Goal: Task Accomplishment & Management: Complete application form

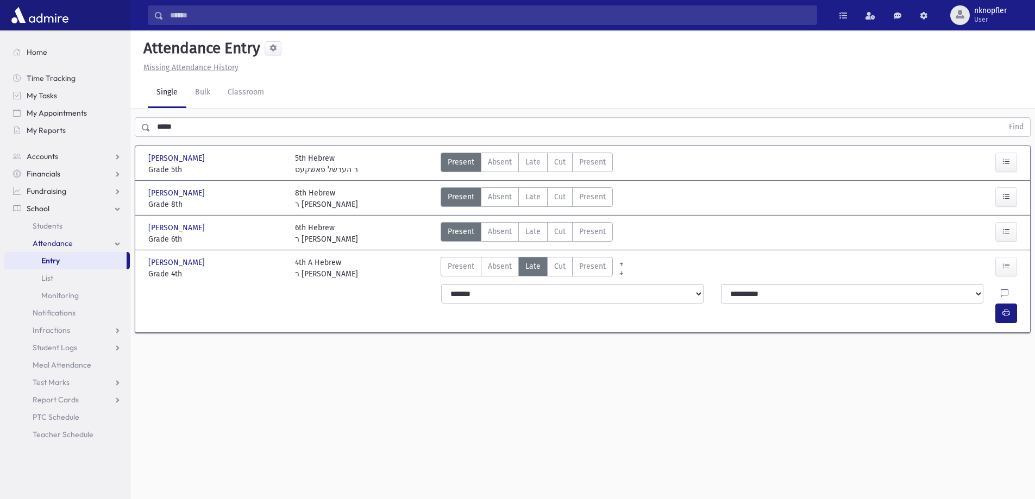
click at [202, 118] on input "*****" at bounding box center [577, 127] width 853 height 20
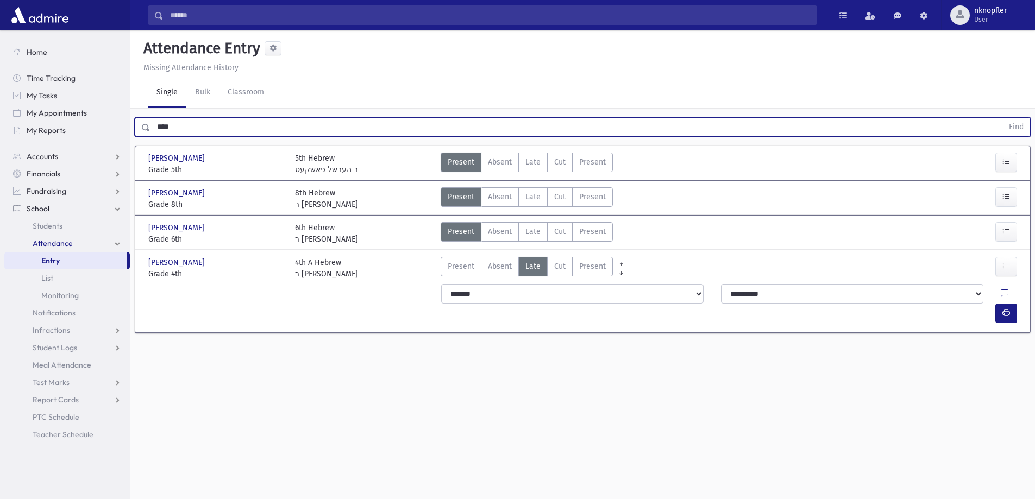
type input "****"
click at [1003, 118] on button "Find" at bounding box center [1017, 127] width 28 height 18
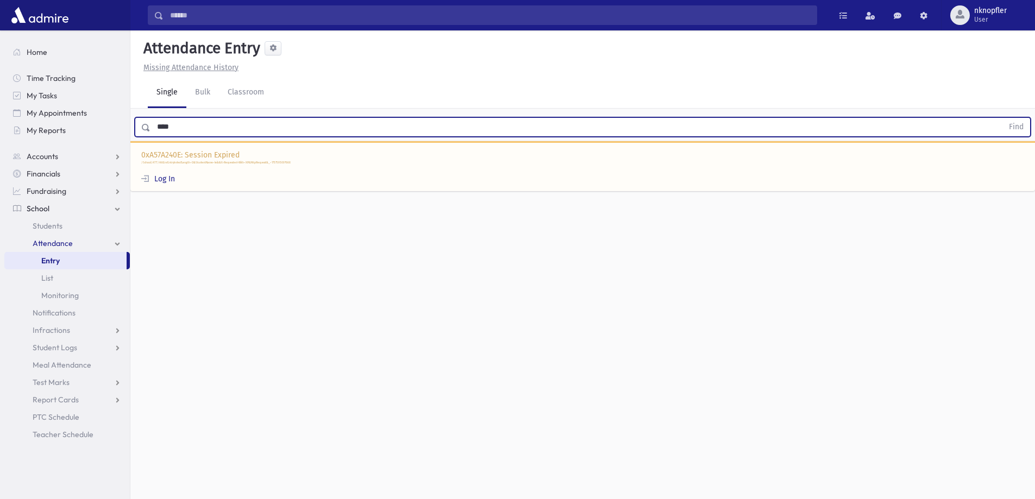
click at [155, 191] on div "0xA57A240E: Session Expired /School/ATT/AttEnrEntryIndex?Length=0&StudentName=l…" at bounding box center [582, 166] width 905 height 51
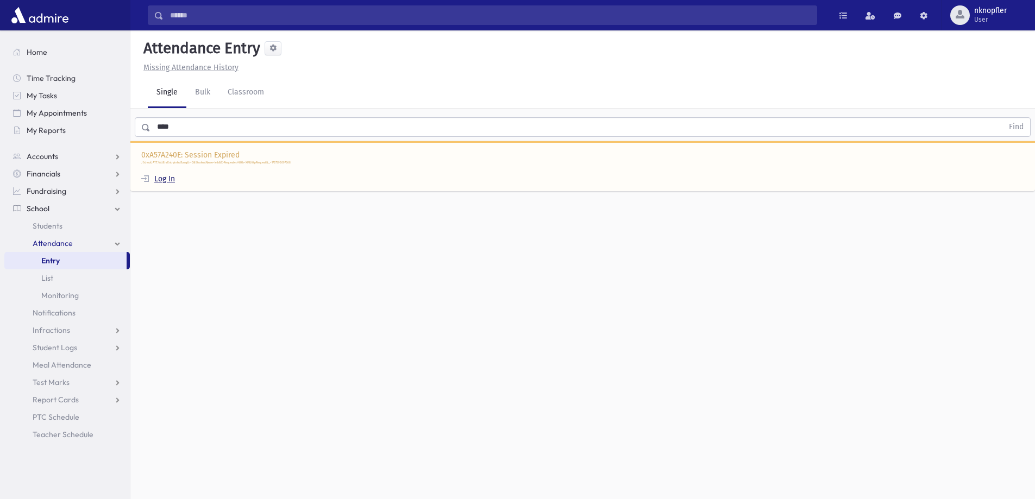
click at [172, 179] on link "Log In" at bounding box center [158, 178] width 34 height 9
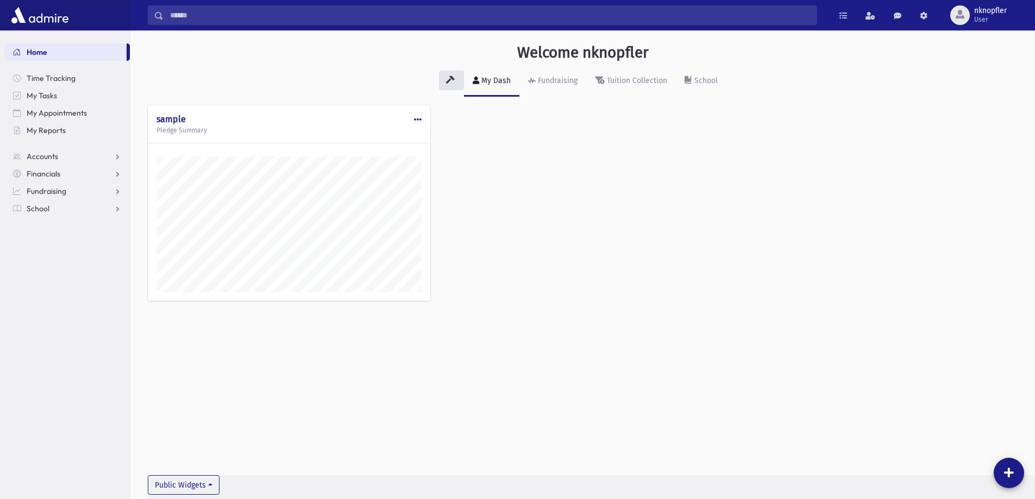
scroll to position [494, 905]
click at [89, 197] on link "Fundraising" at bounding box center [67, 191] width 126 height 17
click at [86, 210] on link "My Accounts" at bounding box center [67, 208] width 126 height 17
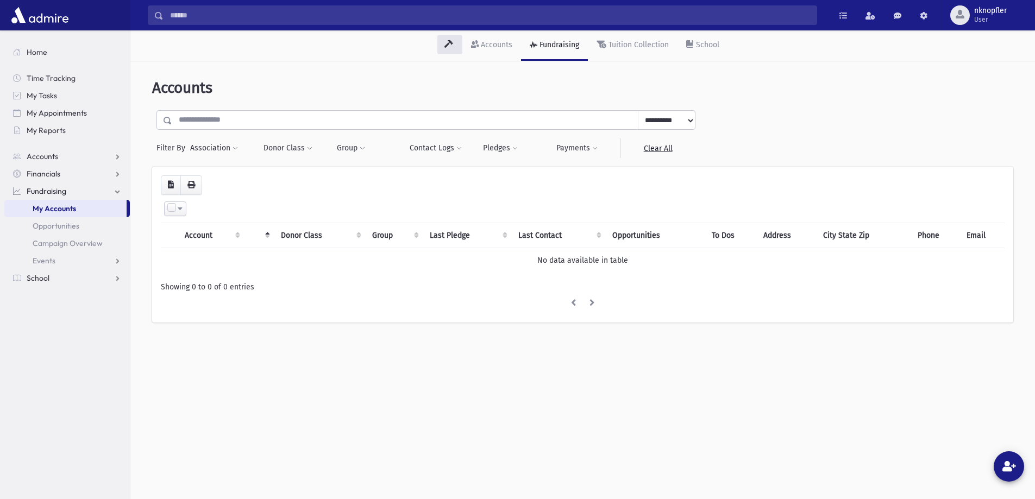
click at [31, 195] on span "Fundraising" at bounding box center [47, 191] width 40 height 10
click at [54, 205] on link "School" at bounding box center [67, 208] width 126 height 17
click at [50, 239] on span "Attendance" at bounding box center [53, 244] width 40 height 10
click at [52, 260] on span "Entry" at bounding box center [50, 261] width 18 height 10
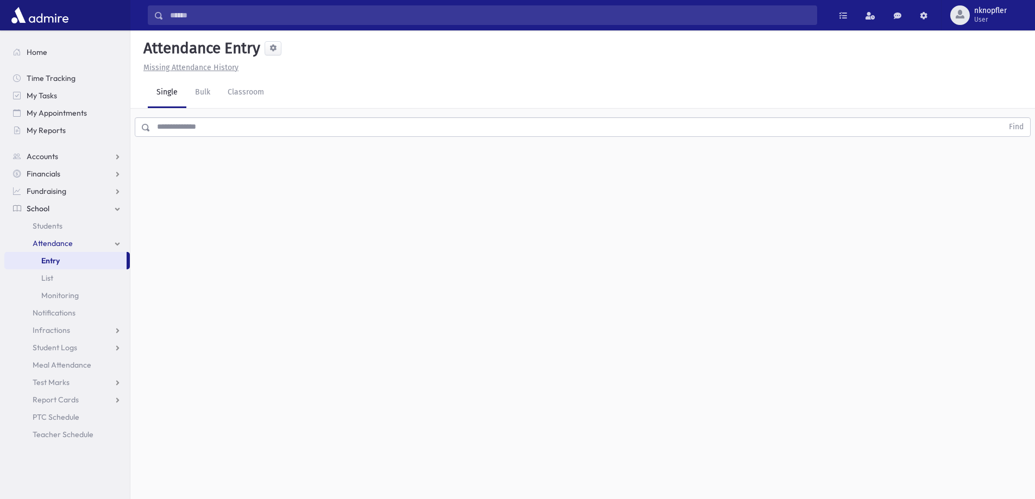
click at [249, 124] on input "text" at bounding box center [577, 127] width 853 height 20
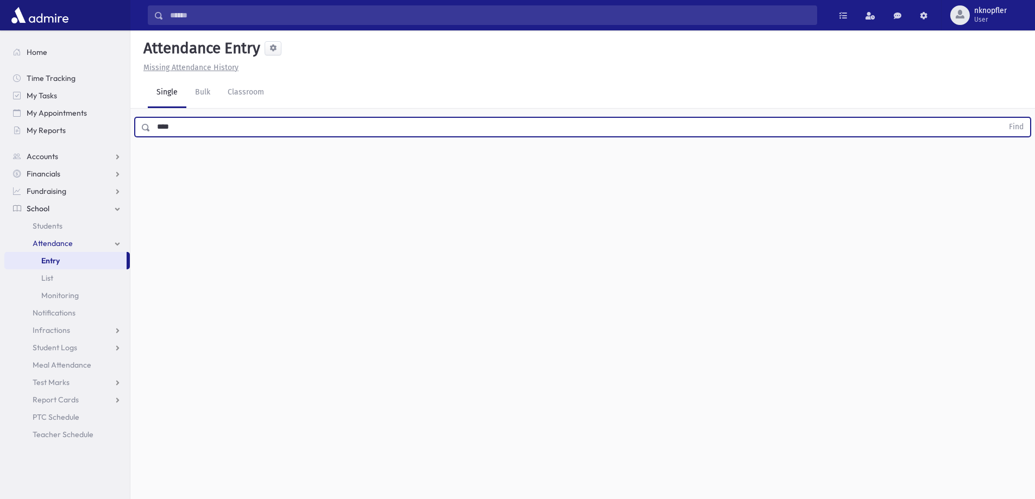
type input "****"
click at [1003, 118] on button "Find" at bounding box center [1017, 127] width 28 height 18
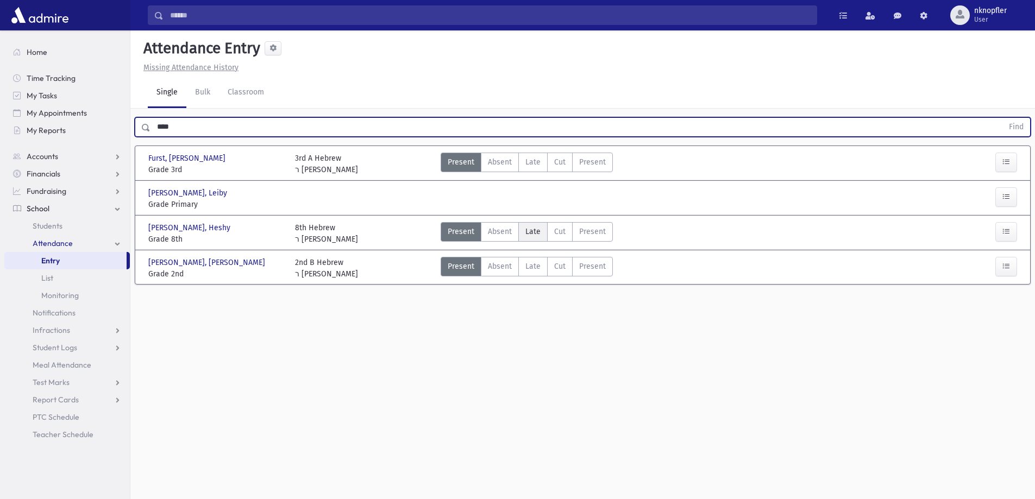
click at [533, 231] on span "Late" at bounding box center [533, 231] width 15 height 11
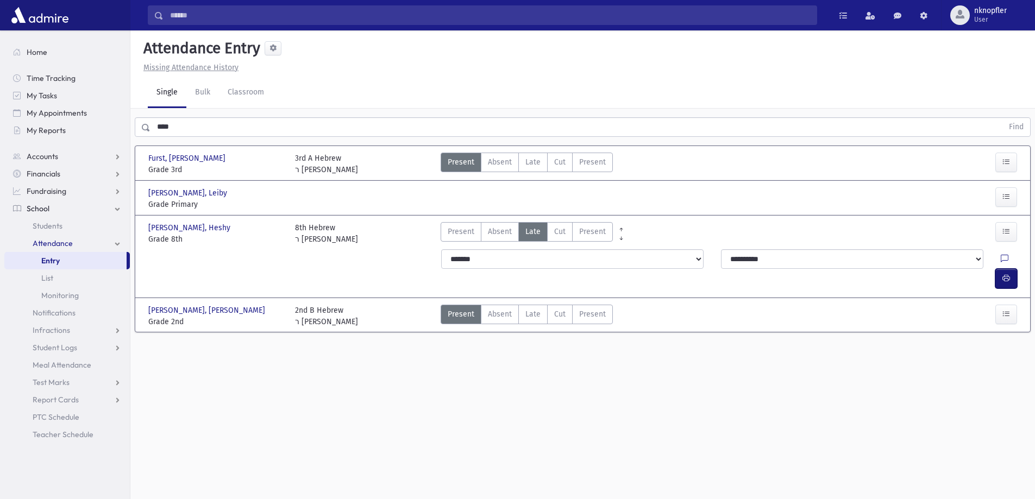
click at [1006, 274] on span "button" at bounding box center [1007, 278] width 8 height 9
